Goal: Find specific page/section: Find specific page/section

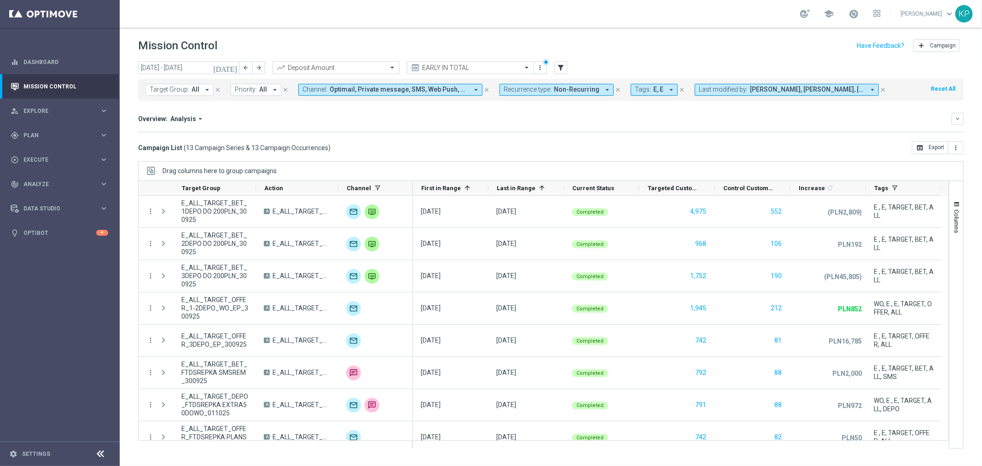
click at [442, 145] on div "Campaign List ( 13 Campaign Series & 13 Campaign Occurrences ) open_in_browser …" at bounding box center [550, 147] width 825 height 13
